Goal: Answer question/provide support: Share knowledge or assist other users

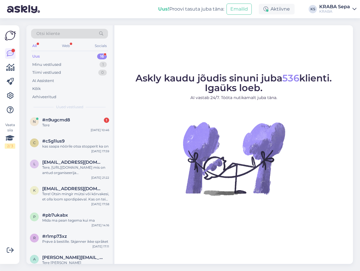
click at [51, 56] on div "Uus 16" at bounding box center [69, 56] width 77 height 8
click at [40, 57] on div "Uus 16" at bounding box center [69, 56] width 77 height 8
drag, startPoint x: 67, startPoint y: 123, endPoint x: 62, endPoint y: 124, distance: 5.0
click at [67, 123] on div "Tere" at bounding box center [75, 125] width 67 height 5
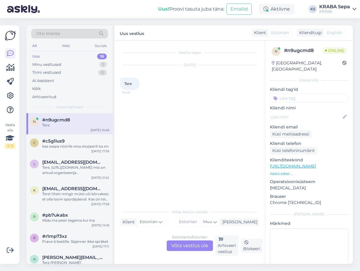
click at [182, 246] on div "Estonian to Estonian Võta vestlus üle" at bounding box center [190, 245] width 46 height 11
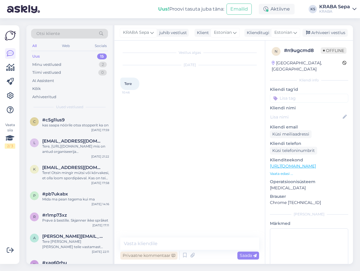
click at [155, 252] on div "Privaatne kommentaar" at bounding box center [148, 255] width 57 height 8
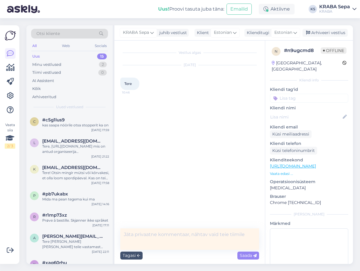
click at [152, 239] on textarea at bounding box center [189, 238] width 139 height 21
type textarea "Tere"
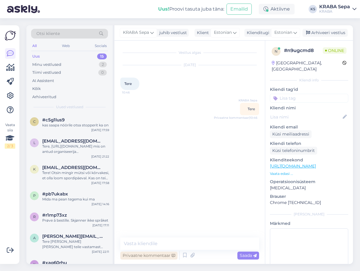
click at [161, 256] on div "Privaatne kommentaar" at bounding box center [148, 255] width 57 height 8
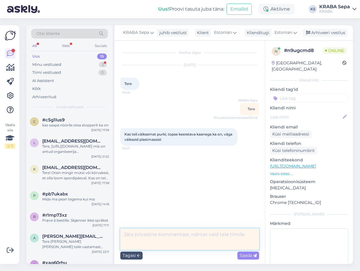
click at [156, 235] on textarea at bounding box center [189, 238] width 139 height 21
type textarea "Ei ole kahjuks."
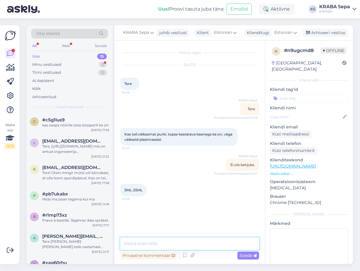
drag, startPoint x: 157, startPoint y: 239, endPoint x: 158, endPoint y: 236, distance: 3.8
click at [158, 236] on div "Vestlus algas [DATE] Tere 10:46 KRABA Sepa Tere Privaatne kommentaar | 10:46 Ka…" at bounding box center [190, 152] width 151 height 223
type textarea "E"
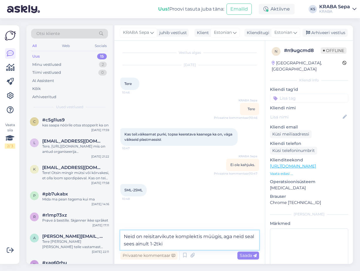
type textarea "Neid on reisitarvikute komplektis müügis, aga neid seal sees ainult 1-2tki."
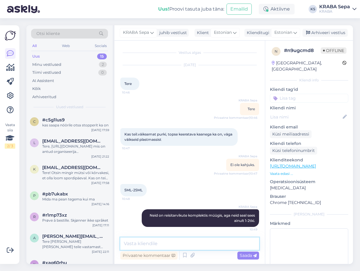
scroll to position [1, 0]
